Goal: Task Accomplishment & Management: Manage account settings

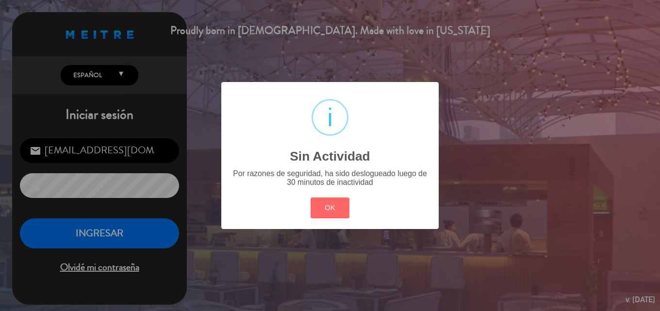
click at [93, 229] on div "? ! i Sin Actividad × Por razones de seguridad, ha sido deslogueado luego de 30…" at bounding box center [330, 155] width 660 height 311
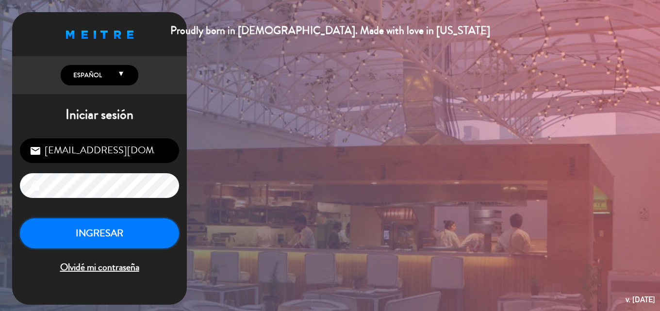
click at [93, 229] on button "INGRESAR" at bounding box center [99, 234] width 159 height 31
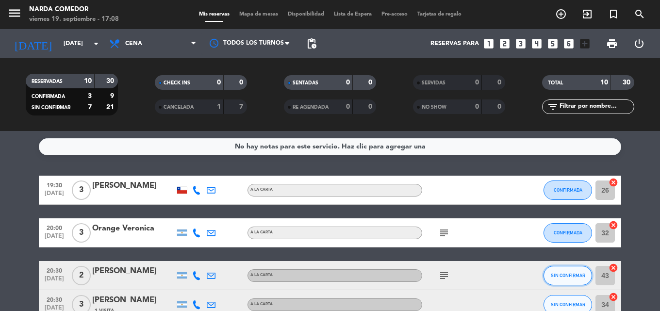
click at [558, 275] on span "SIN CONFIRMAR" at bounding box center [568, 275] width 34 height 5
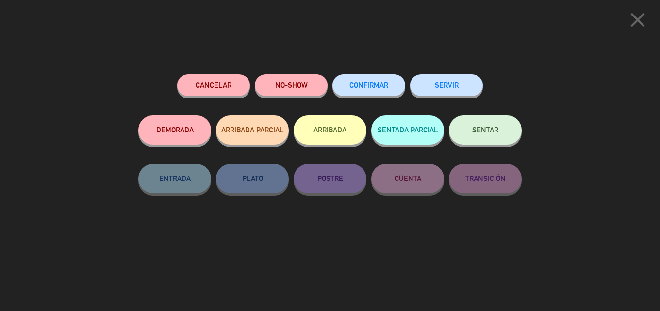
drag, startPoint x: 388, startPoint y: 98, endPoint x: 388, endPoint y: 89, distance: 8.3
click at [388, 95] on div "CONFIRMAR" at bounding box center [369, 94] width 73 height 41
click at [388, 89] on span "CONFIRMAR" at bounding box center [369, 85] width 39 height 8
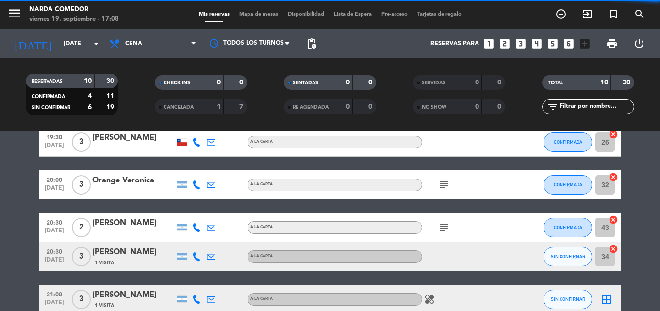
scroll to position [49, 0]
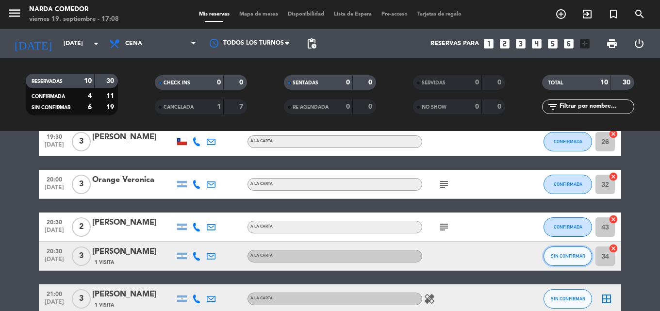
click at [569, 254] on span "SIN CONFIRMAR" at bounding box center [568, 255] width 34 height 5
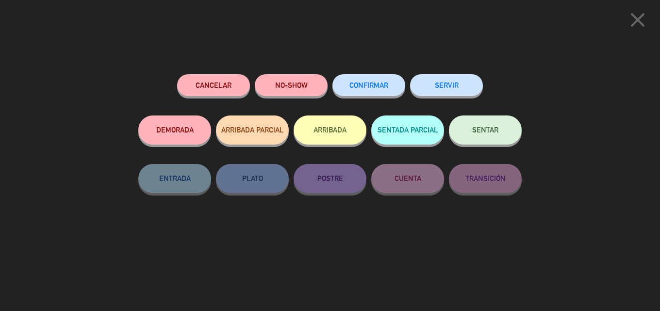
click at [386, 81] on button "CONFIRMAR" at bounding box center [369, 85] width 73 height 22
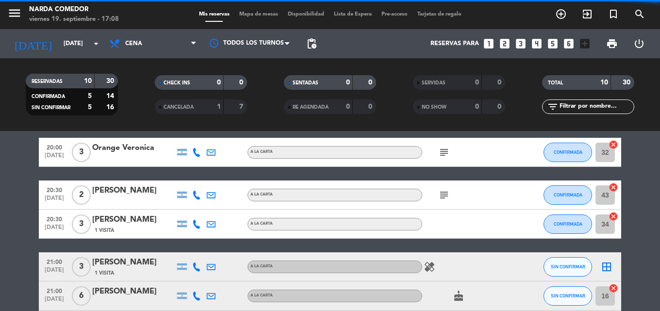
scroll to position [97, 0]
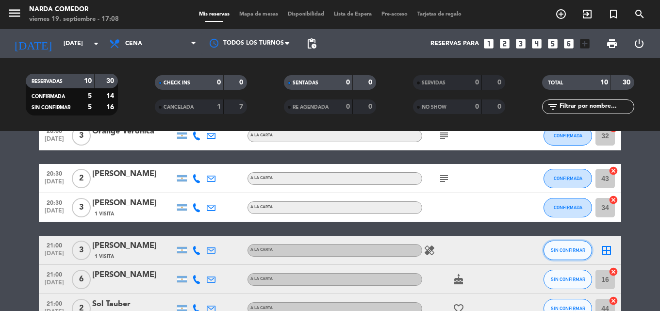
click at [583, 252] on span "SIN CONFIRMAR" at bounding box center [568, 250] width 34 height 5
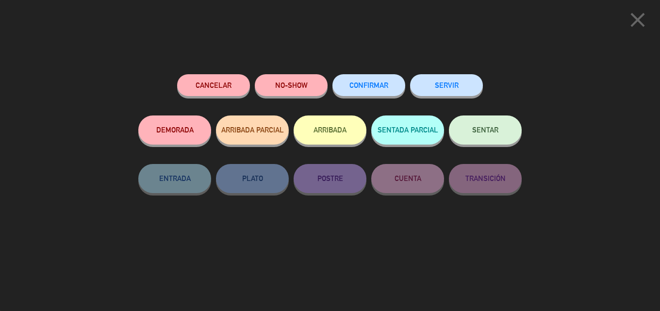
click at [354, 77] on button "CONFIRMAR" at bounding box center [369, 85] width 73 height 22
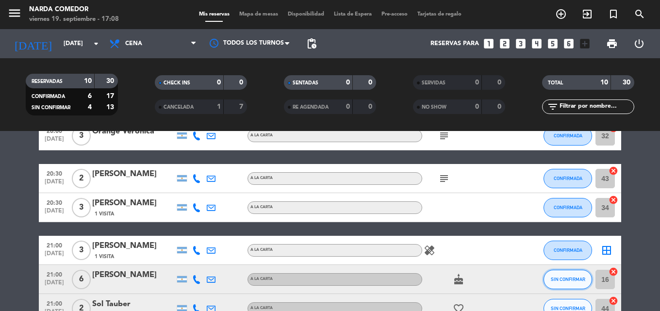
click at [575, 274] on button "SIN CONFIRMAR" at bounding box center [568, 279] width 49 height 19
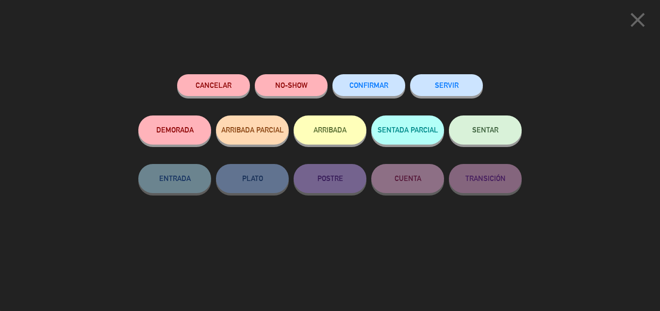
click at [362, 87] on span "CONFIRMAR" at bounding box center [369, 85] width 39 height 8
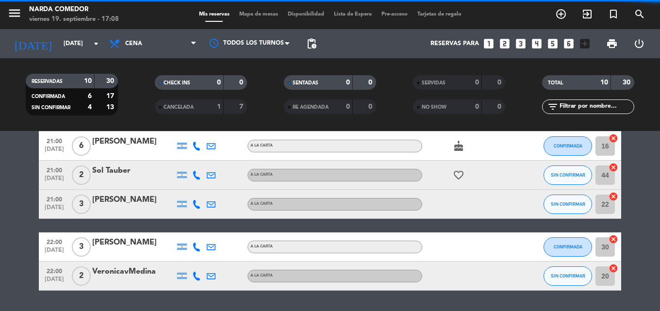
scroll to position [259, 0]
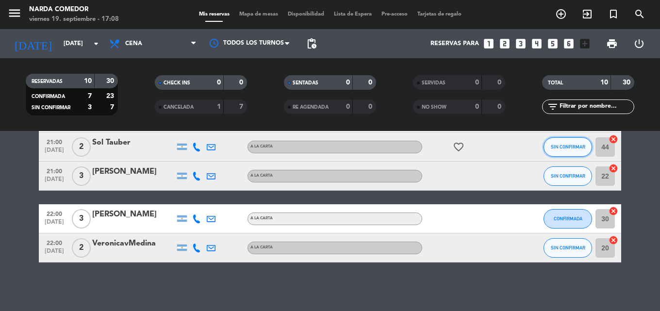
click at [568, 143] on button "SIN CONFIRMAR" at bounding box center [568, 146] width 49 height 19
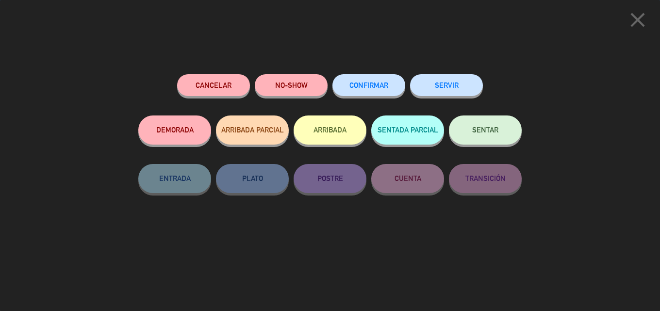
click at [355, 85] on span "CONFIRMAR" at bounding box center [369, 85] width 39 height 8
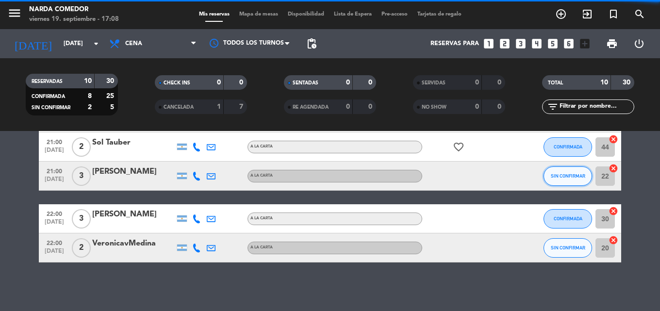
click at [564, 180] on button "SIN CONFIRMAR" at bounding box center [568, 176] width 49 height 19
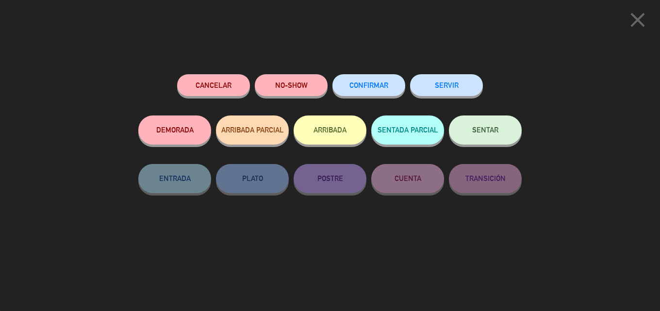
click at [364, 82] on button "CONFIRMAR" at bounding box center [369, 85] width 73 height 22
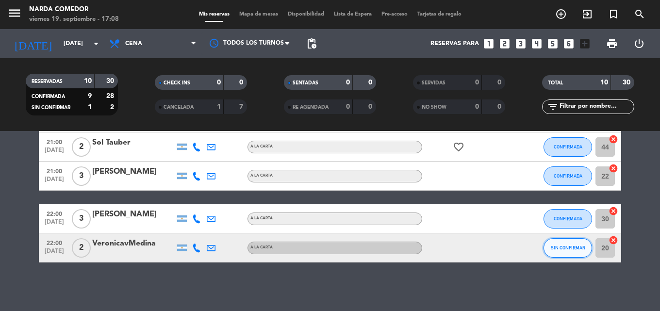
click at [572, 240] on button "SIN CONFIRMAR" at bounding box center [568, 247] width 49 height 19
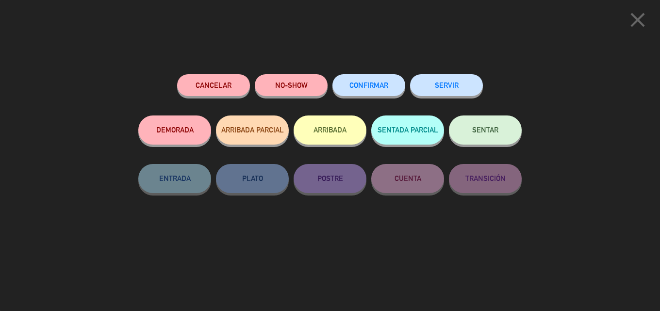
click at [371, 84] on span "CONFIRMAR" at bounding box center [369, 85] width 39 height 8
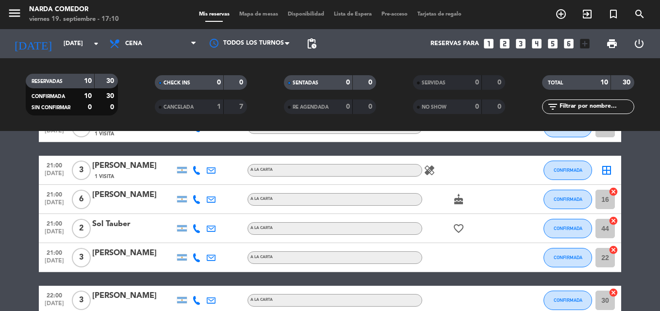
scroll to position [194, 0]
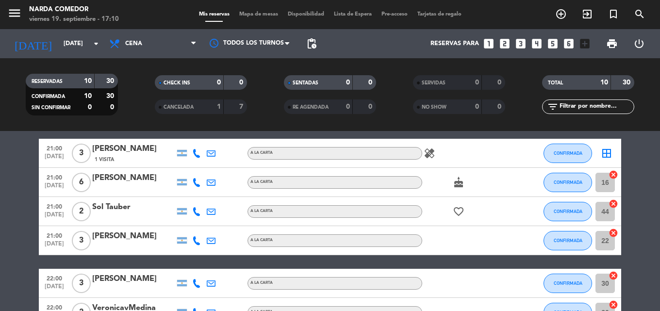
click at [101, 158] on span "1 Visita" at bounding box center [104, 160] width 19 height 8
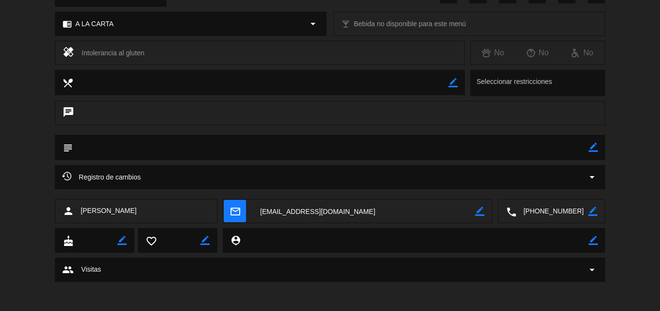
scroll to position [0, 0]
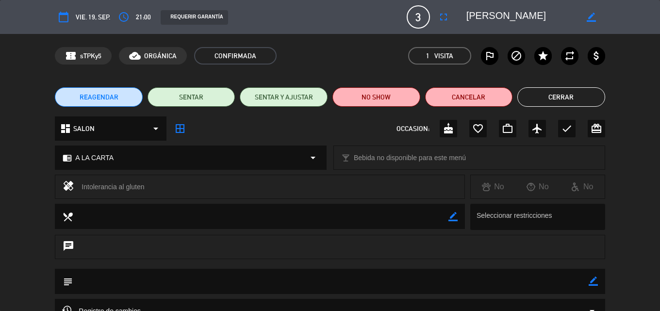
type input "[EMAIL_ADDRESS][DOMAIN_NAME]"
click at [569, 99] on button "Cerrar" at bounding box center [562, 96] width 88 height 19
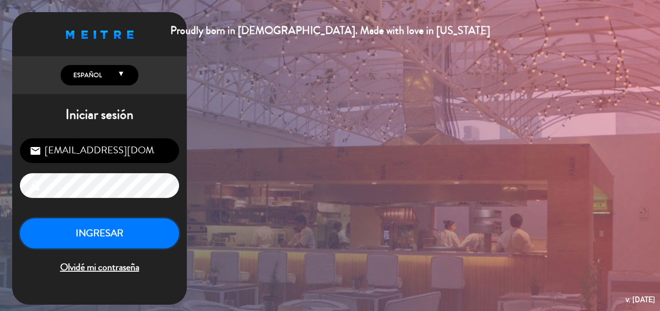
click at [110, 241] on button "INGRESAR" at bounding box center [99, 234] width 159 height 31
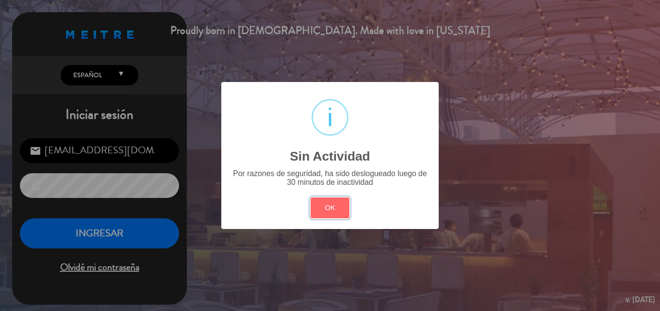
drag, startPoint x: 343, startPoint y: 202, endPoint x: 221, endPoint y: 200, distance: 121.9
click at [337, 202] on button "OK" at bounding box center [330, 208] width 39 height 21
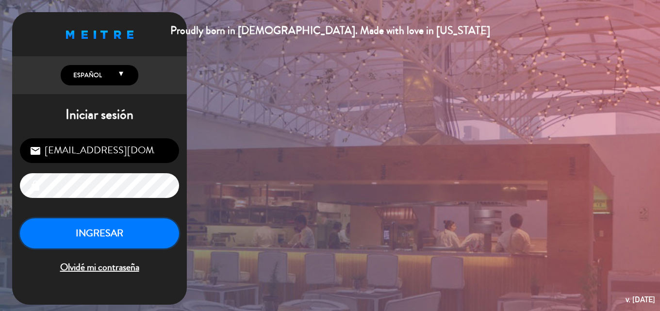
click at [143, 232] on button "INGRESAR" at bounding box center [99, 234] width 159 height 31
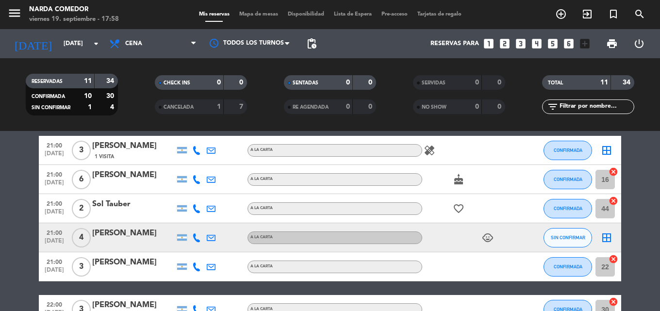
scroll to position [191, 0]
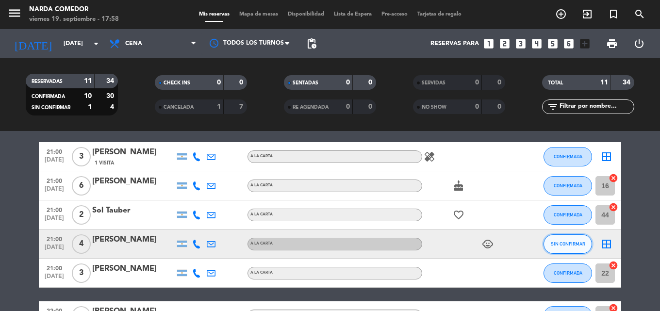
click at [561, 243] on span "SIN CONFIRMAR" at bounding box center [568, 243] width 34 height 5
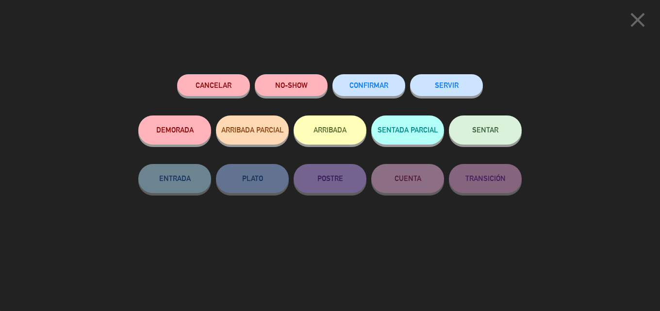
click at [393, 91] on button "CONFIRMAR" at bounding box center [369, 85] width 73 height 22
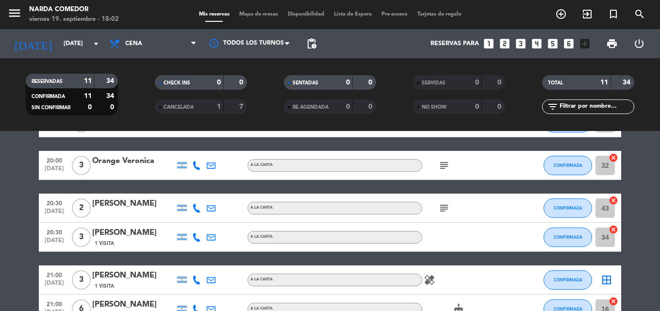
scroll to position [0, 0]
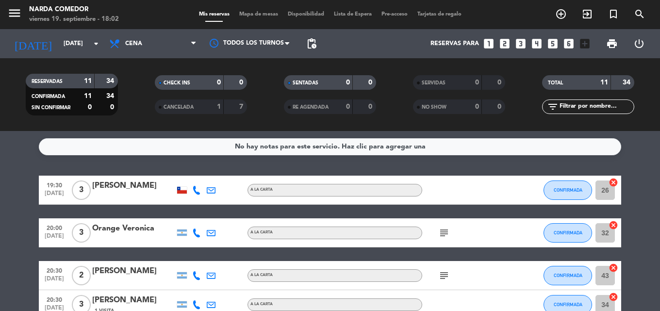
click at [447, 238] on icon "subject" at bounding box center [445, 233] width 12 height 12
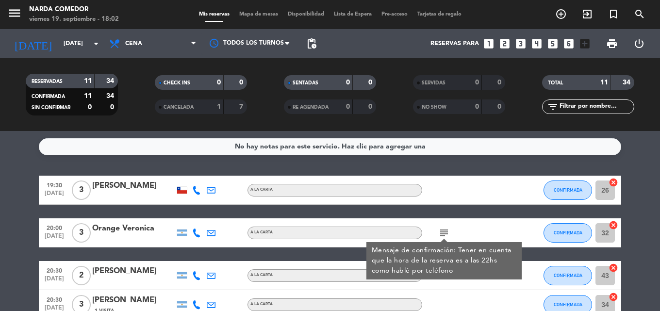
click at [472, 226] on div "subject Mensaje de confirmación: Tener en cuenta que la hora de la reserva es a…" at bounding box center [465, 233] width 87 height 29
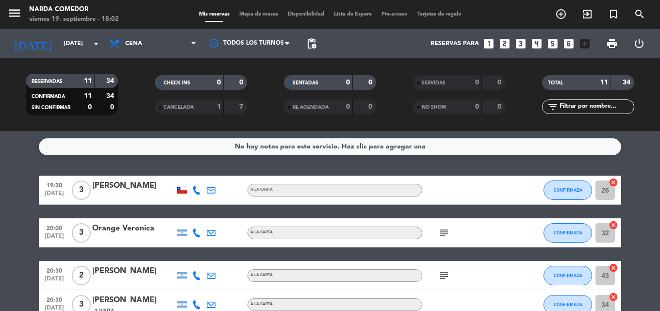
click at [448, 270] on icon "subject" at bounding box center [445, 276] width 12 height 12
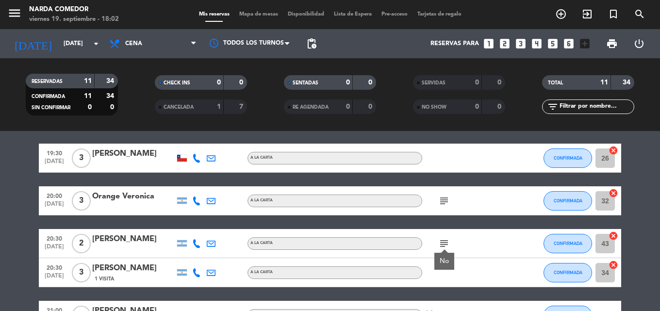
scroll to position [49, 0]
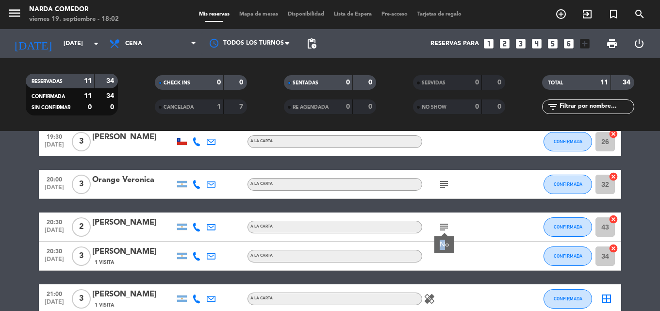
drag, startPoint x: 446, startPoint y: 246, endPoint x: 438, endPoint y: 246, distance: 8.3
click at [438, 246] on div "No" at bounding box center [445, 244] width 20 height 17
click at [443, 238] on div "subject" at bounding box center [465, 227] width 87 height 29
click at [444, 232] on div "subject" at bounding box center [465, 227] width 87 height 29
click at [445, 231] on icon "subject" at bounding box center [445, 227] width 12 height 12
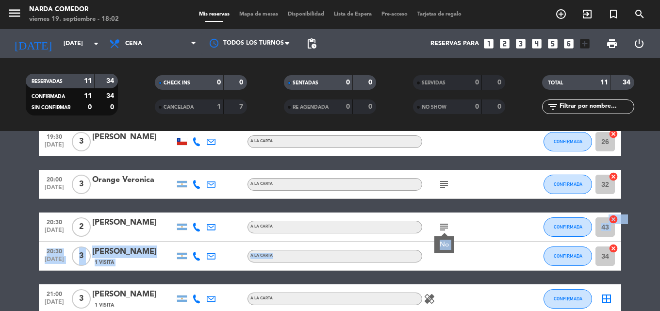
drag, startPoint x: 443, startPoint y: 247, endPoint x: 459, endPoint y: 250, distance: 16.4
click at [459, 250] on div "19:30 [DATE] 3 [PERSON_NAME] A LA CARTA CONFIRMADA 26 cancel 20:00 [DATE] 3 Ora…" at bounding box center [330, 314] width 583 height 375
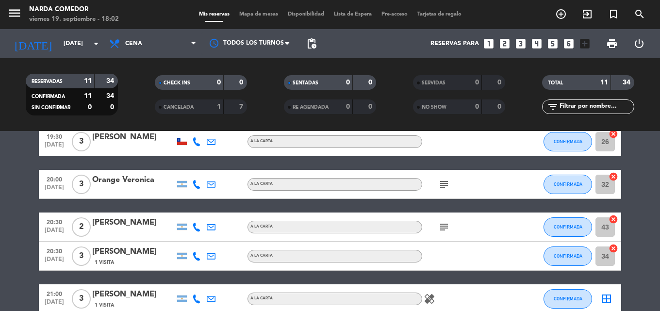
click at [463, 232] on div "subject" at bounding box center [465, 227] width 87 height 29
click at [447, 230] on icon "subject" at bounding box center [445, 227] width 12 height 12
click at [443, 188] on icon "subject" at bounding box center [445, 185] width 12 height 12
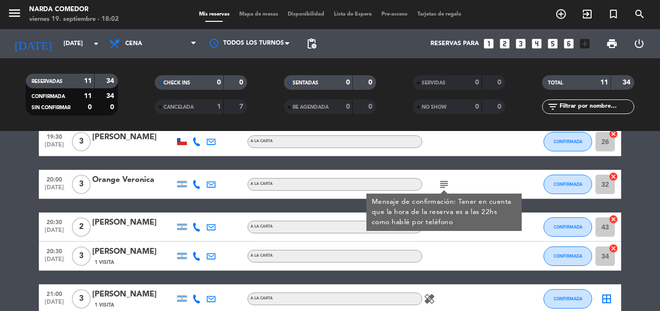
click at [460, 188] on div "subject Mensaje de confirmación: Tener en cuenta que la hora de la reserva es a…" at bounding box center [465, 184] width 87 height 29
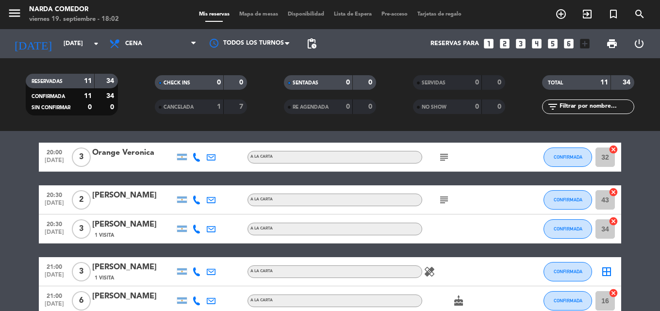
scroll to position [97, 0]
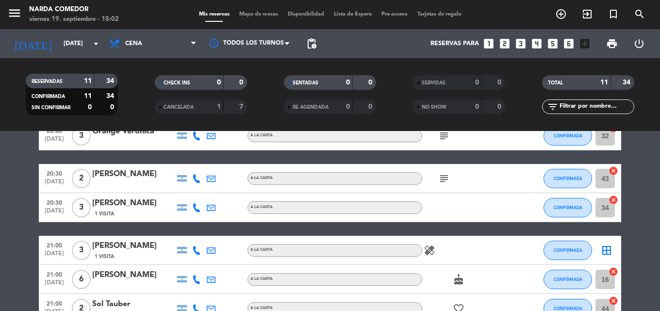
click at [432, 245] on div "healing" at bounding box center [465, 250] width 87 height 29
click at [432, 245] on icon "healing" at bounding box center [430, 251] width 12 height 12
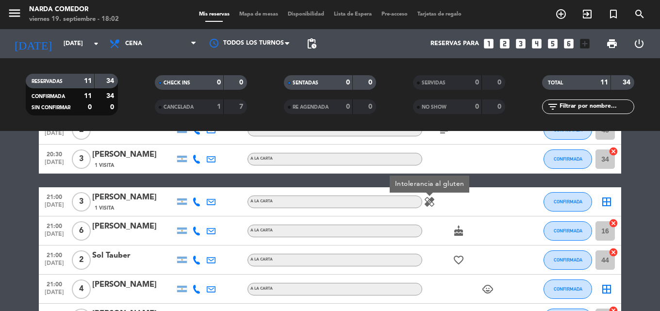
click at [464, 232] on span "cake" at bounding box center [459, 231] width 15 height 12
click at [462, 232] on icon "cake" at bounding box center [459, 231] width 12 height 12
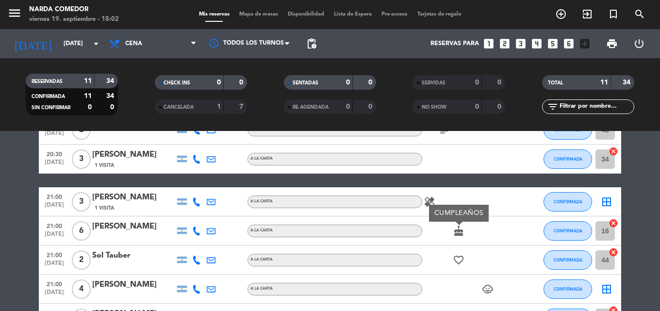
click at [488, 291] on icon "child_care" at bounding box center [488, 290] width 12 height 12
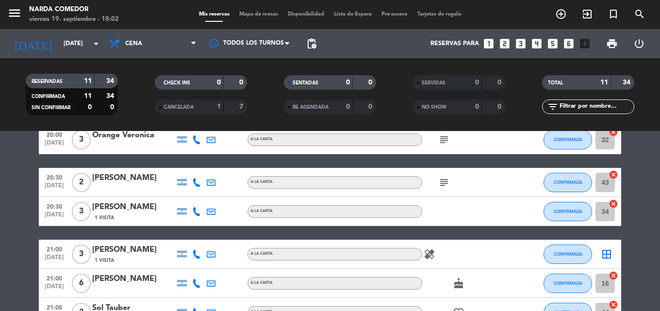
scroll to position [0, 0]
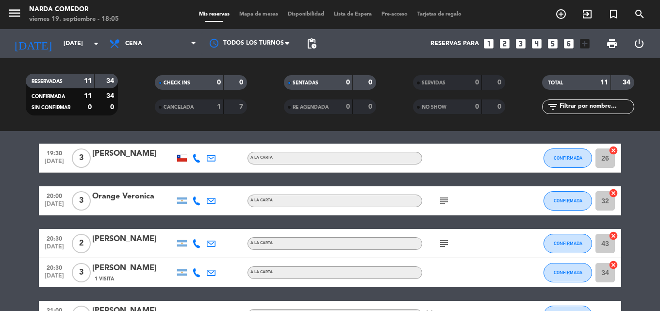
scroll to position [49, 0]
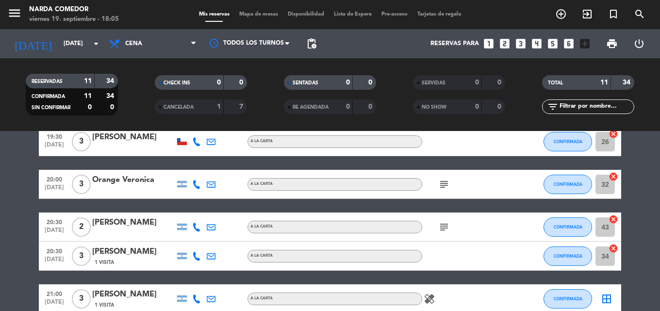
click at [439, 183] on icon "subject" at bounding box center [445, 185] width 12 height 12
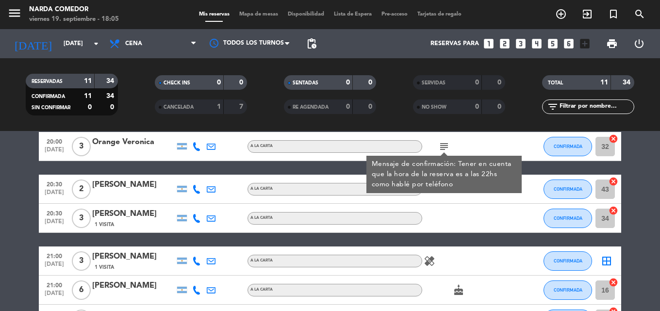
scroll to position [97, 0]
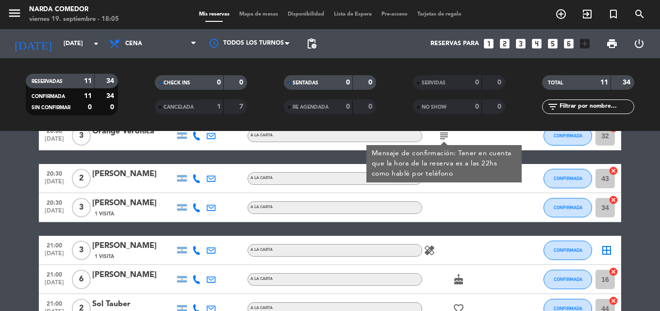
click at [486, 184] on div "subject" at bounding box center [465, 178] width 87 height 29
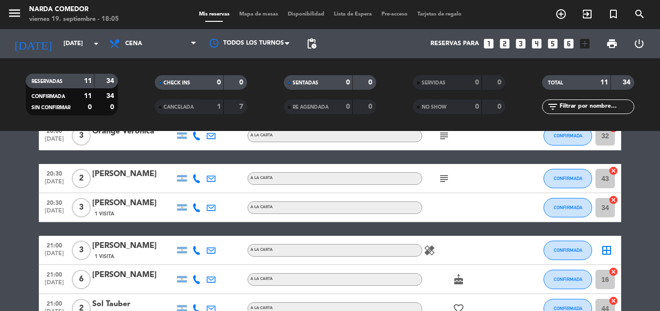
click at [443, 179] on icon "subject" at bounding box center [445, 179] width 12 height 12
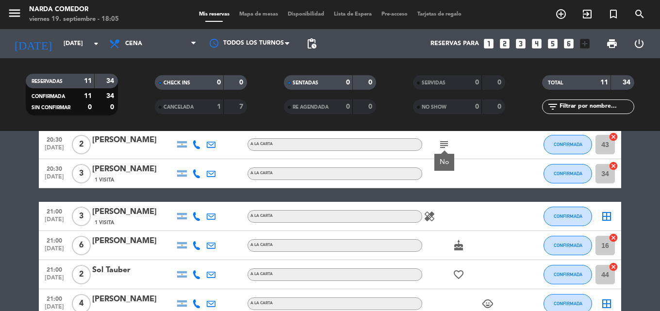
scroll to position [194, 0]
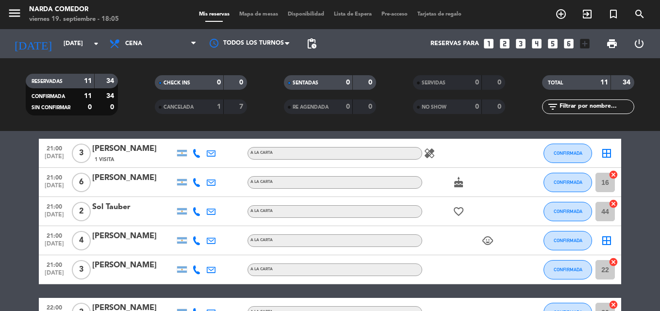
click at [431, 154] on icon "healing" at bounding box center [430, 154] width 12 height 12
click at [455, 188] on icon "cake" at bounding box center [459, 183] width 12 height 12
click at [458, 216] on icon "favorite_border" at bounding box center [459, 212] width 12 height 12
click at [489, 243] on icon "child_care" at bounding box center [488, 241] width 12 height 12
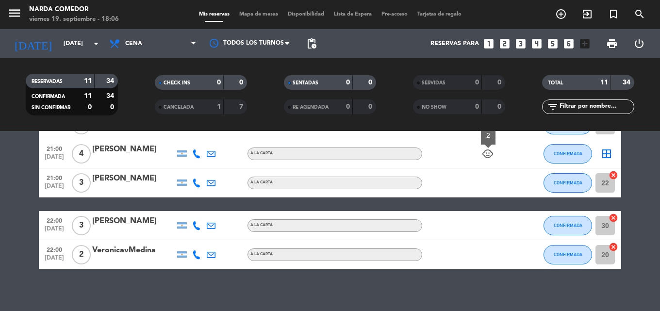
scroll to position [288, 0]
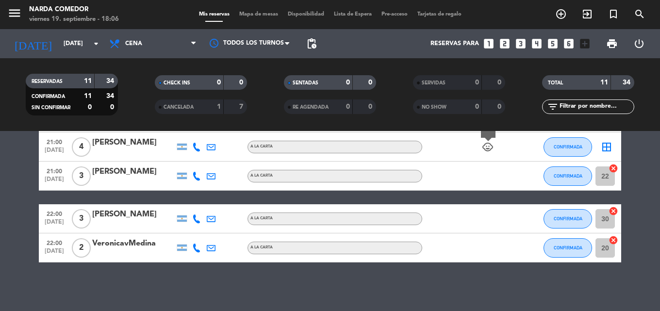
click at [441, 275] on div "No hay notas para este servicio. Haz clic para agregar una 19:30 [DATE] 3 [PERS…" at bounding box center [330, 221] width 660 height 180
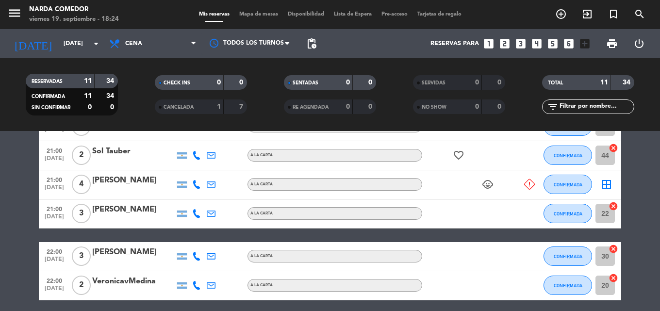
scroll to position [326, 0]
